Goal: Task Accomplishment & Management: Use online tool/utility

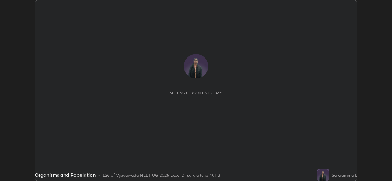
scroll to position [181, 391]
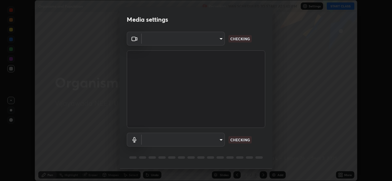
type input "3a992d1da3209f10b5da796cf46cb8db787427b461a3fd2b7253857f6e40e0ec"
type input "communications"
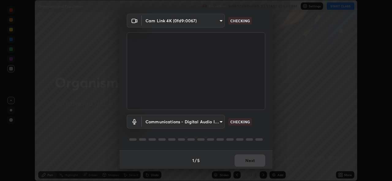
scroll to position [17, 0]
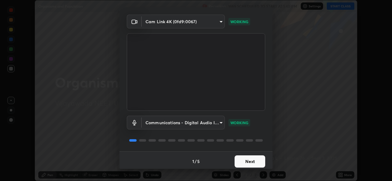
click at [244, 160] on button "Next" at bounding box center [249, 162] width 31 height 12
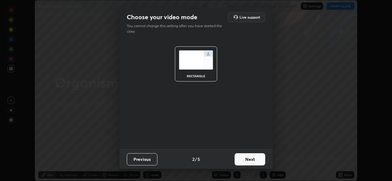
scroll to position [0, 0]
click at [245, 158] on button "Next" at bounding box center [249, 160] width 31 height 12
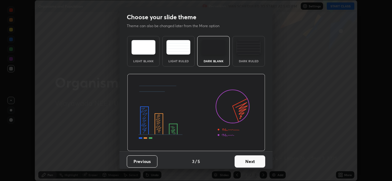
click at [248, 158] on button "Next" at bounding box center [249, 162] width 31 height 12
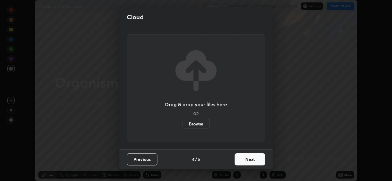
click at [247, 160] on button "Next" at bounding box center [249, 160] width 31 height 12
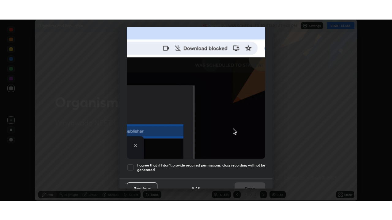
scroll to position [144, 0]
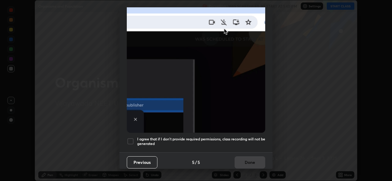
click at [132, 138] on div at bounding box center [130, 141] width 7 height 7
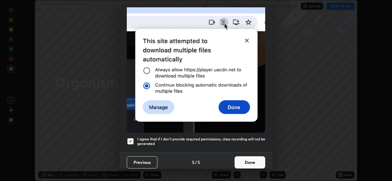
click at [251, 159] on button "Done" at bounding box center [249, 163] width 31 height 12
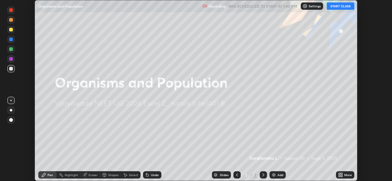
click at [341, 173] on icon at bounding box center [341, 174] width 2 height 2
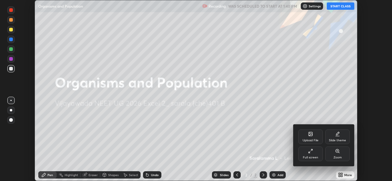
click at [313, 152] on div "Full screen" at bounding box center [310, 154] width 24 height 15
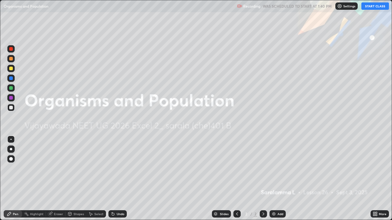
scroll to position [220, 392]
click at [367, 7] on button "START CLASS" at bounding box center [375, 5] width 28 height 7
click at [274, 181] on img at bounding box center [273, 214] width 5 height 5
